Goal: Transaction & Acquisition: Purchase product/service

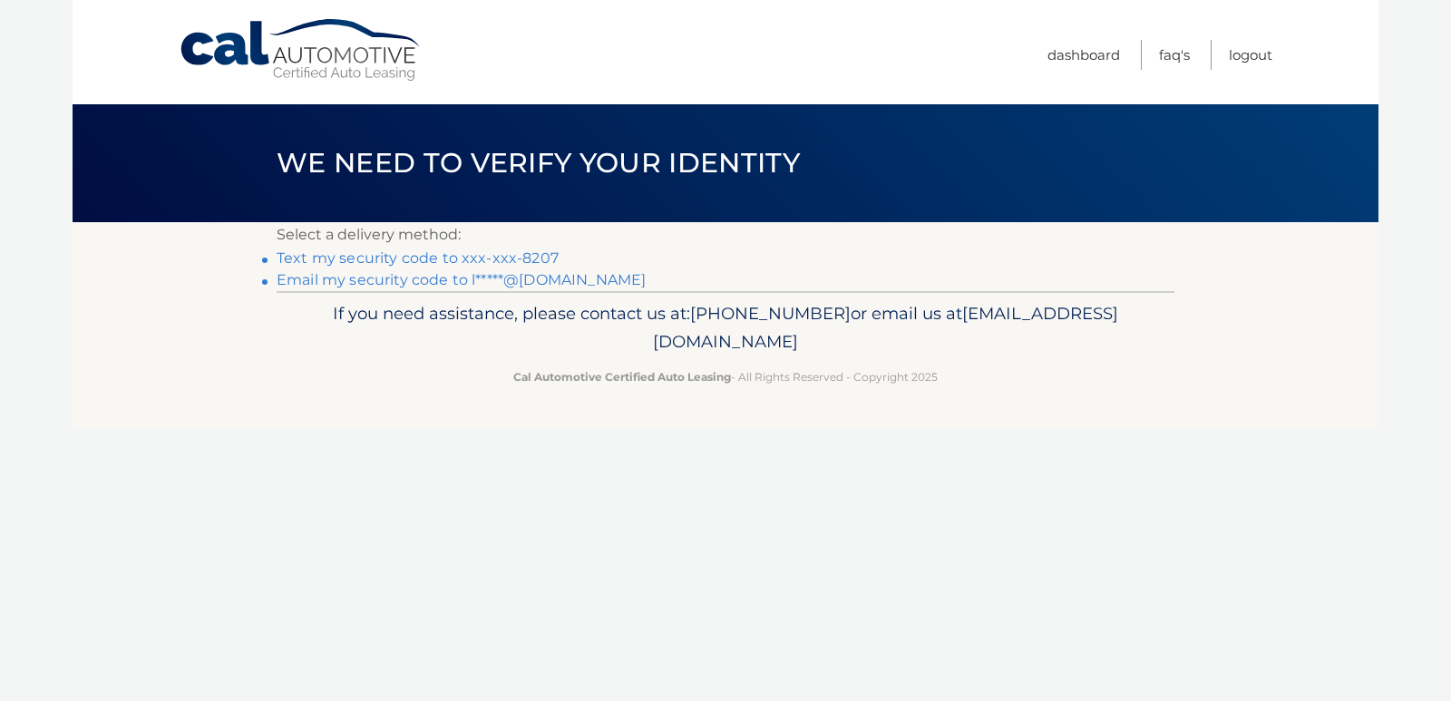
click at [359, 258] on link "Text my security code to xxx-xxx-8207" at bounding box center [418, 257] width 282 height 17
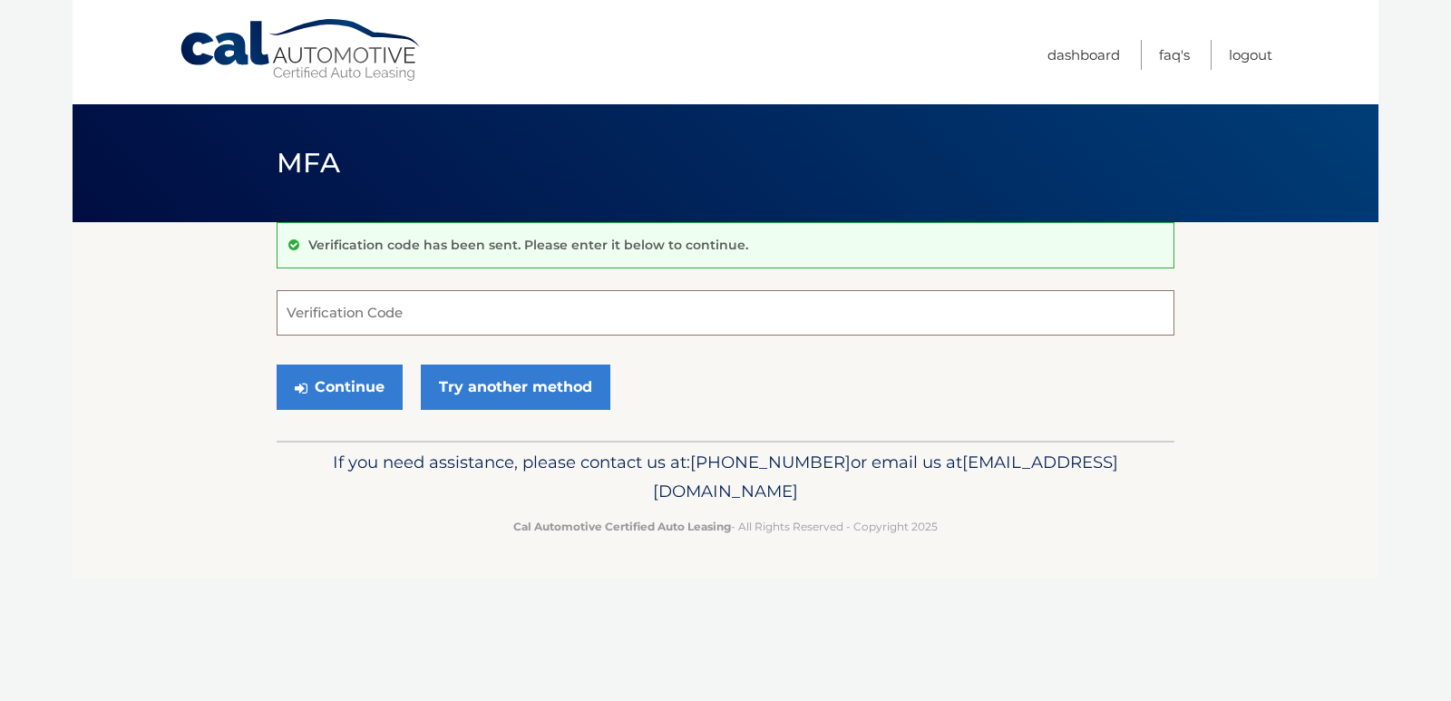
click at [375, 308] on input "Verification Code" at bounding box center [726, 312] width 898 height 45
type input "569256"
click at [341, 388] on button "Continue" at bounding box center [340, 386] width 126 height 45
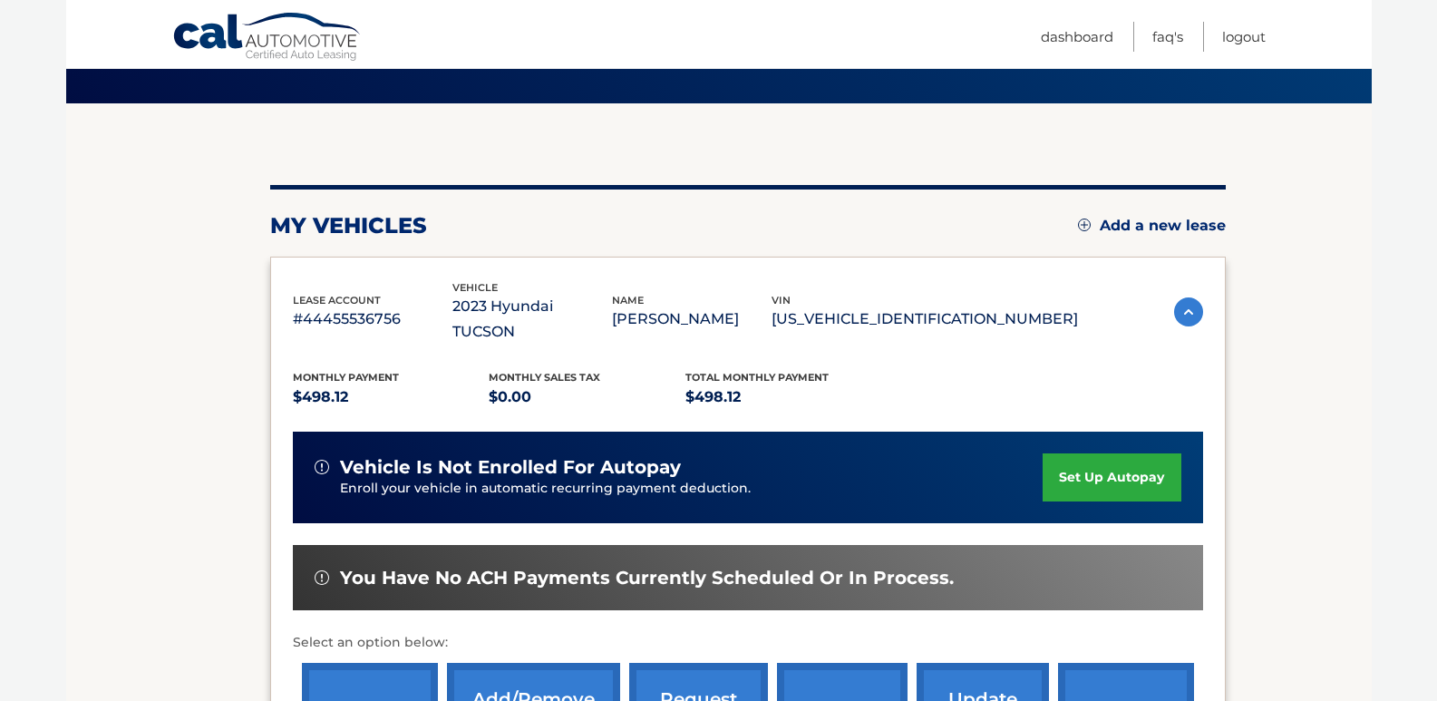
scroll to position [272, 0]
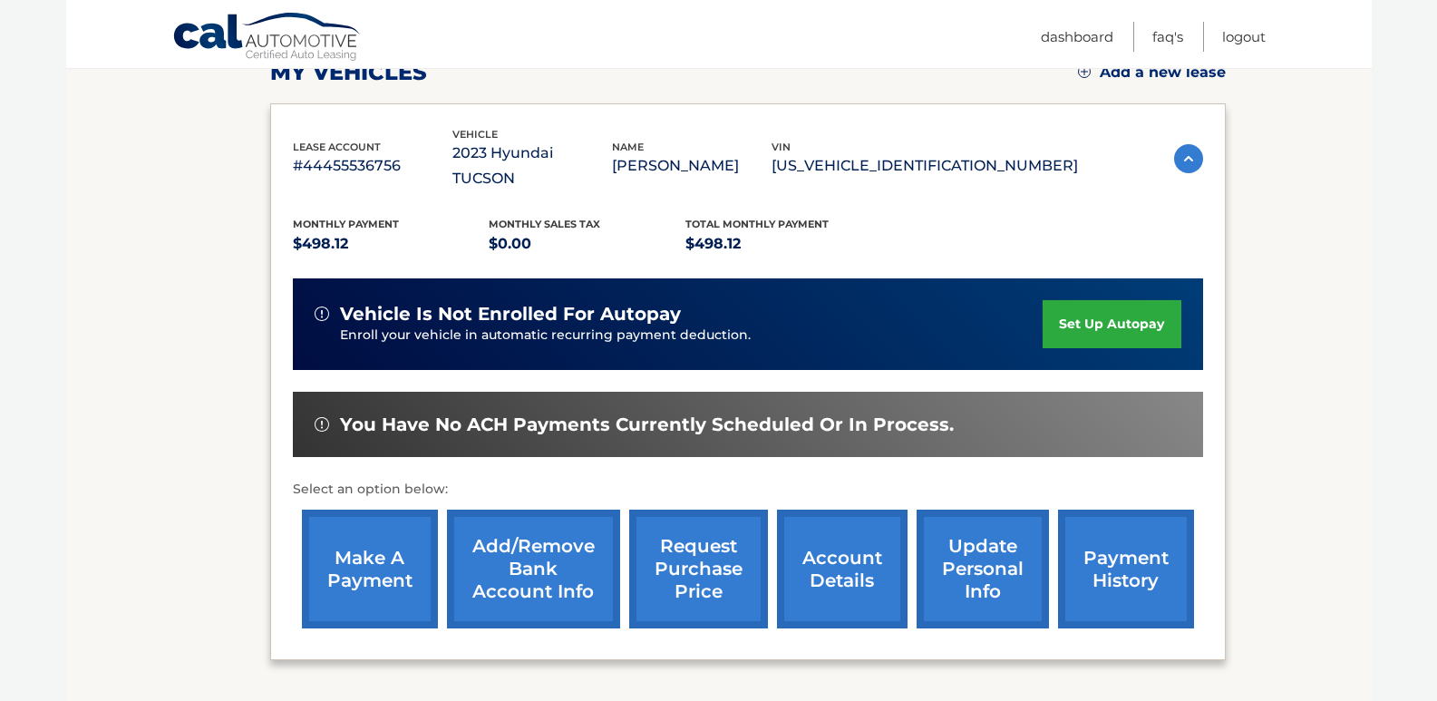
click at [374, 526] on link "make a payment" at bounding box center [370, 568] width 136 height 119
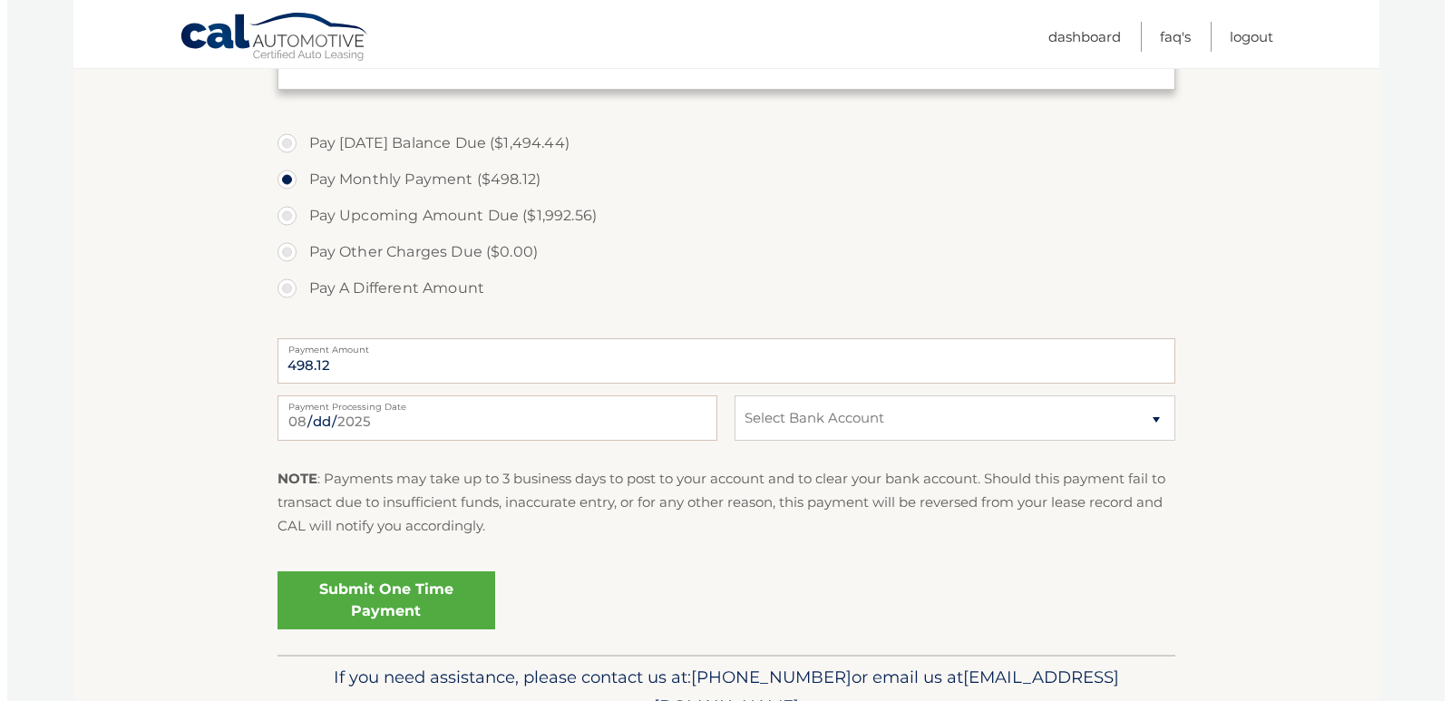
scroll to position [635, 0]
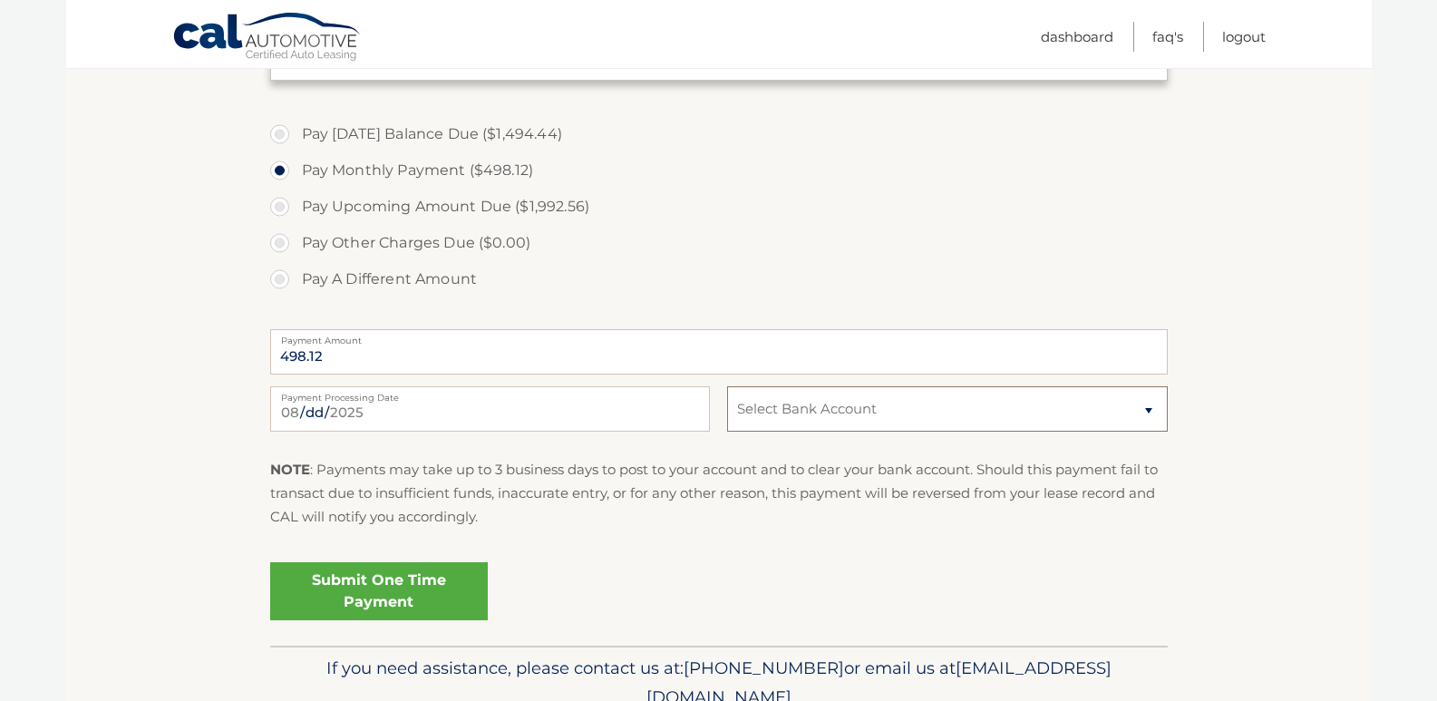
click at [1014, 417] on select "Select Bank Account Checking FIRST REPUBLIC BANK *****0677 Checking AMBOY BANK …" at bounding box center [947, 408] width 440 height 45
select select "YTMwZmE3NzMtZThjMS00M2YzLWIzMGMtZDJiOTI3NTZkZTQ1"
click at [727, 386] on select "Select Bank Account Checking FIRST REPUBLIC BANK *****0677 Checking AMBOY BANK …" at bounding box center [947, 408] width 440 height 45
click at [678, 558] on div "Submit One Time Payment" at bounding box center [719, 587] width 898 height 65
click at [369, 586] on link "Submit One Time Payment" at bounding box center [379, 591] width 218 height 58
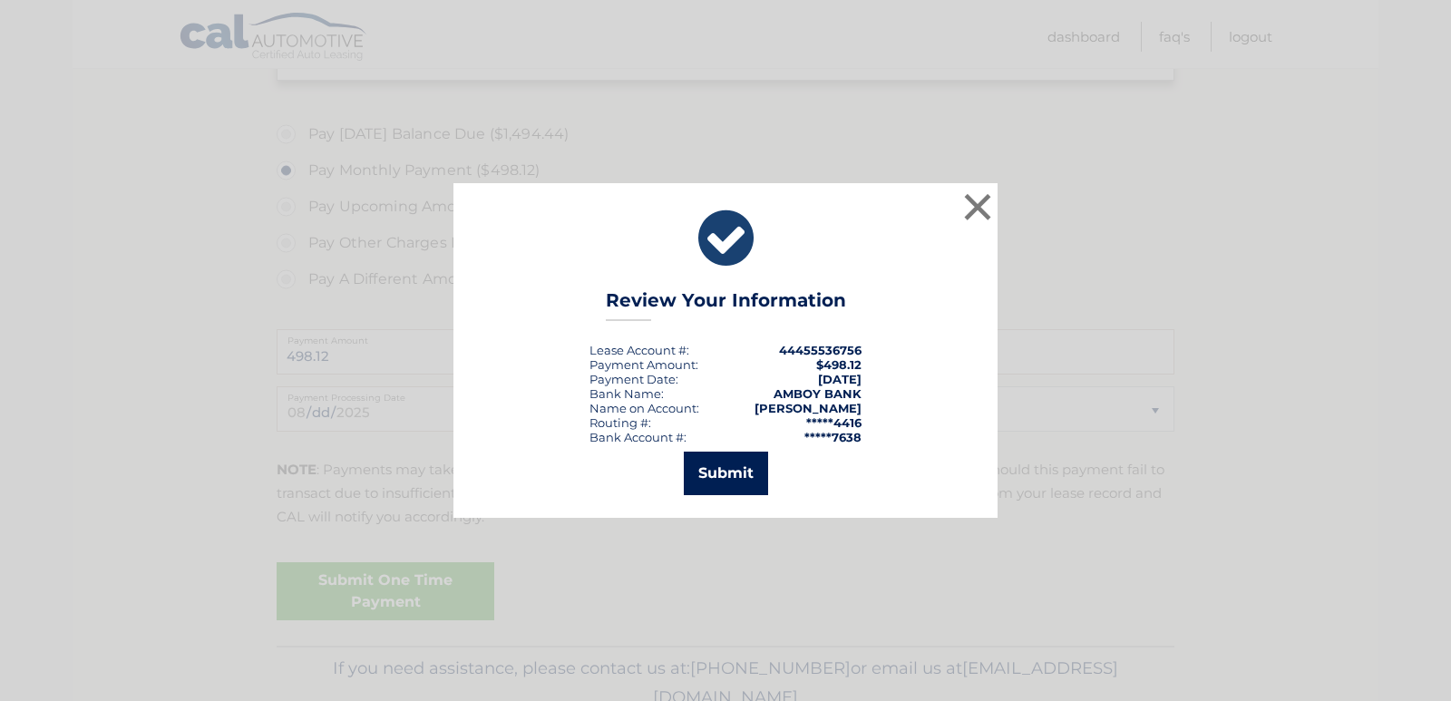
click at [725, 482] on button "Submit" at bounding box center [726, 473] width 84 height 44
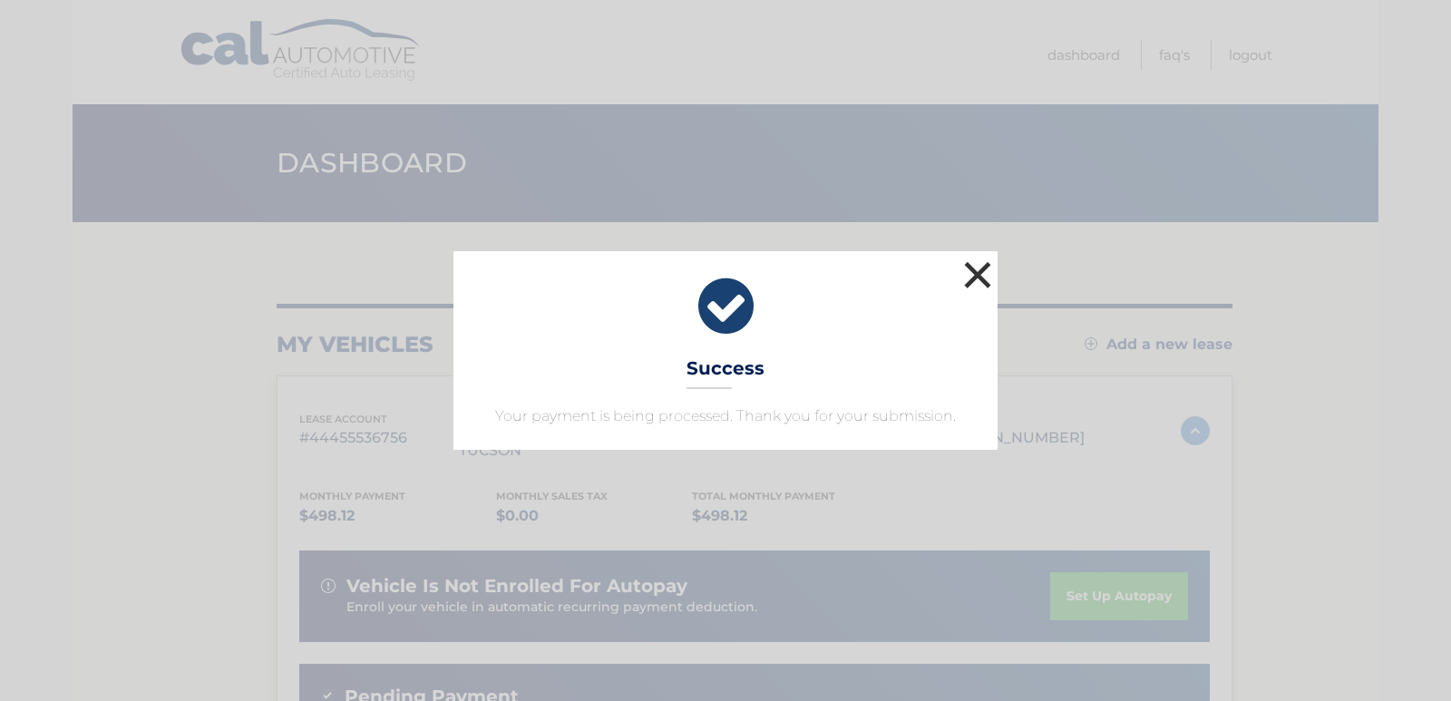
click at [977, 271] on button "×" at bounding box center [977, 275] width 36 height 36
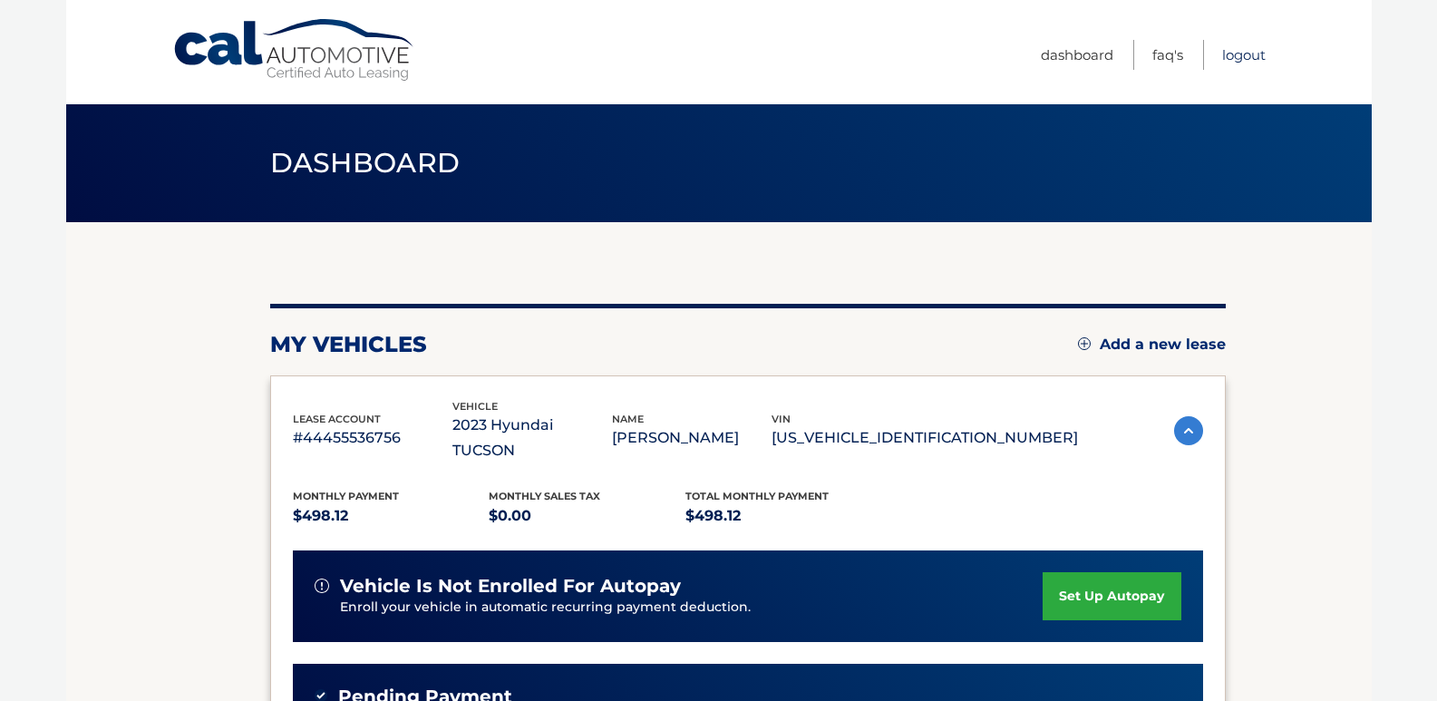
click at [1239, 54] on link "Logout" at bounding box center [1244, 55] width 44 height 30
